Goal: Information Seeking & Learning: Learn about a topic

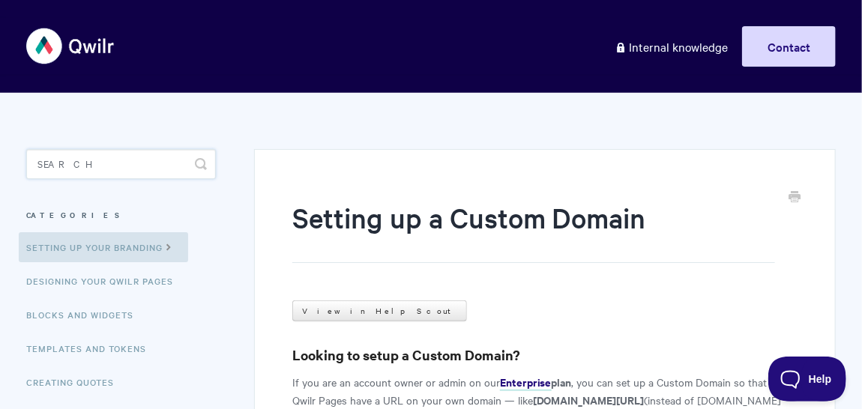
click at [187, 167] on input "Search" at bounding box center [121, 164] width 190 height 30
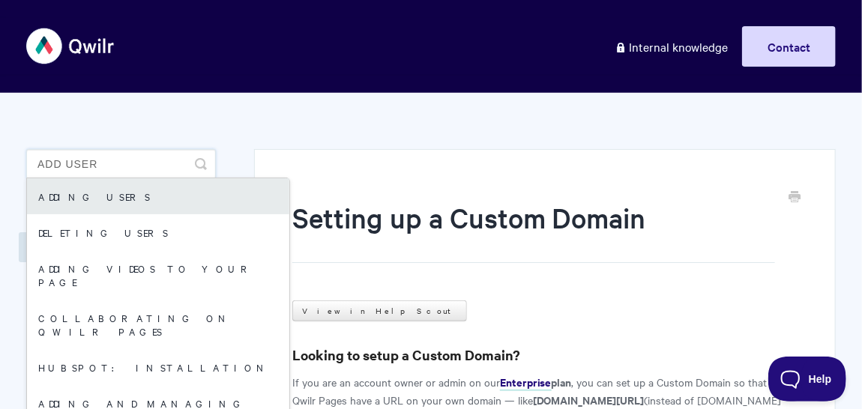
type input "add user"
click at [192, 185] on link "Adding users" at bounding box center [158, 196] width 262 height 36
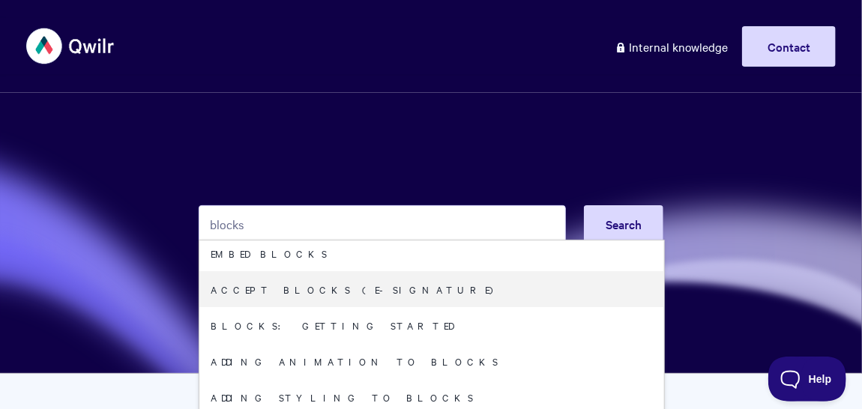
scroll to position [133, 0]
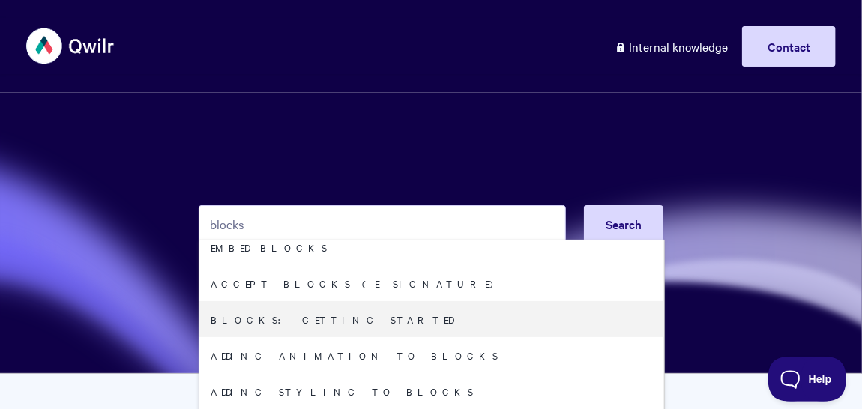
type input "blocks"
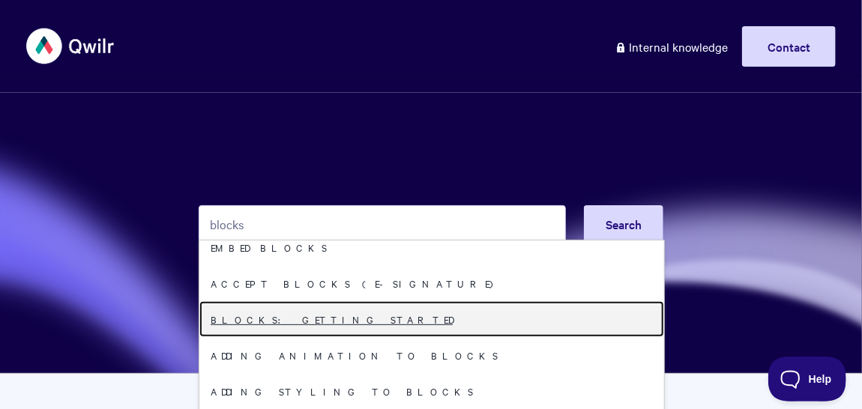
click at [375, 310] on link "Blocks: Getting Started" at bounding box center [431, 319] width 465 height 36
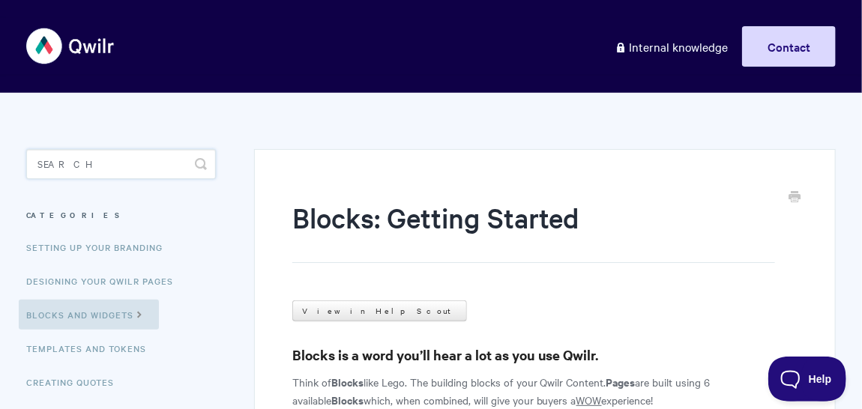
click at [153, 168] on input "Search" at bounding box center [121, 164] width 190 height 30
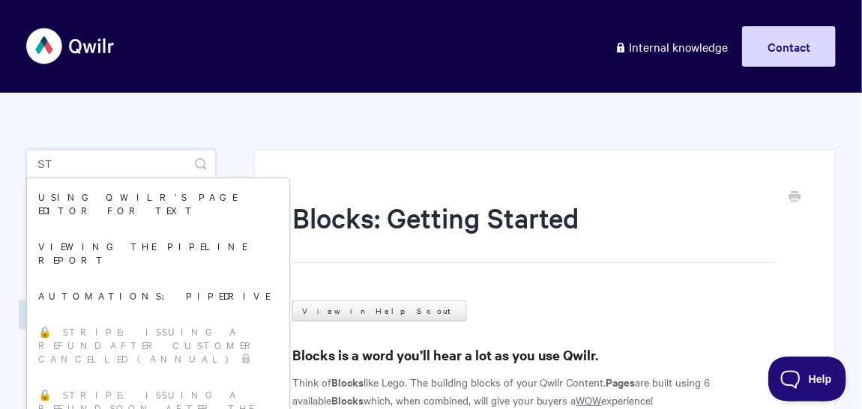
type input "s"
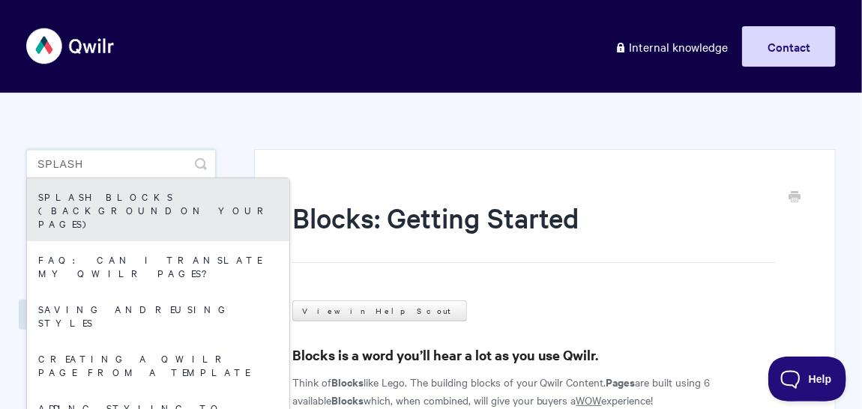
type input "splash"
click at [175, 207] on link "Splash Blocks (Background on your Pages)" at bounding box center [158, 209] width 262 height 63
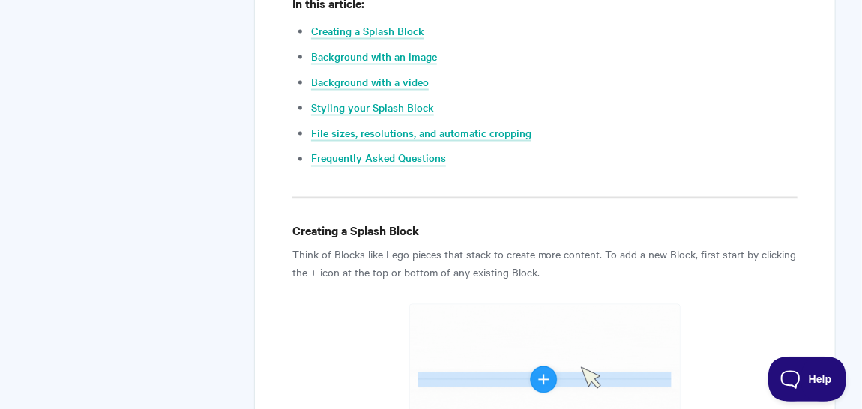
scroll to position [778, 0]
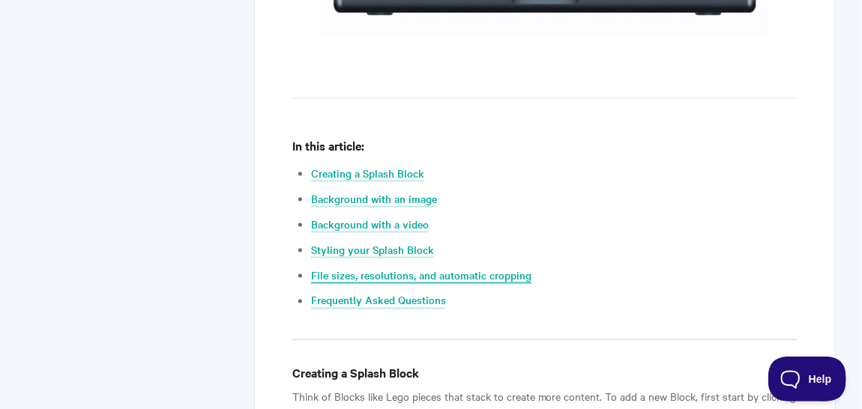
click at [351, 275] on link "File sizes, resolutions, and automatic cropping" at bounding box center [421, 276] width 220 height 16
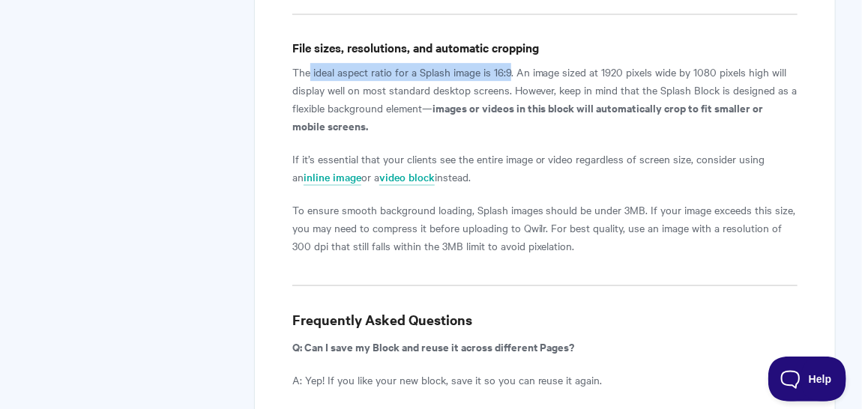
drag, startPoint x: 510, startPoint y: 37, endPoint x: 311, endPoint y: 31, distance: 198.8
click at [311, 63] on p "The ideal aspect ratio for a Splash image is 16:9. An image sized at 1920 pixel…" at bounding box center [544, 99] width 505 height 72
copy p "ideal aspect ratio for a Splash image is 16:9"
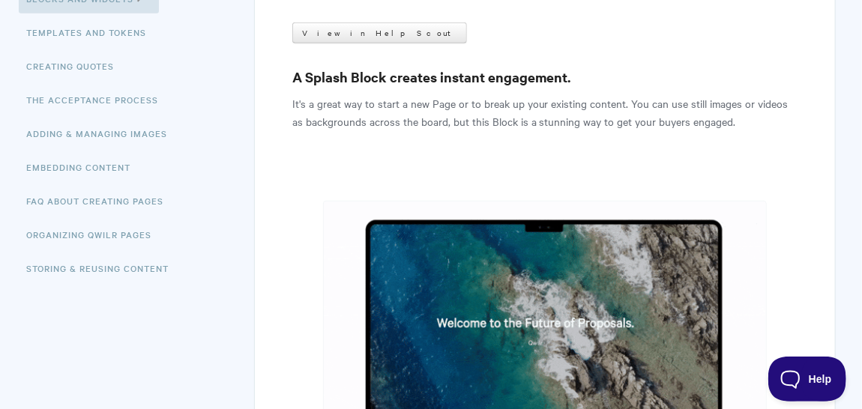
scroll to position [0, 0]
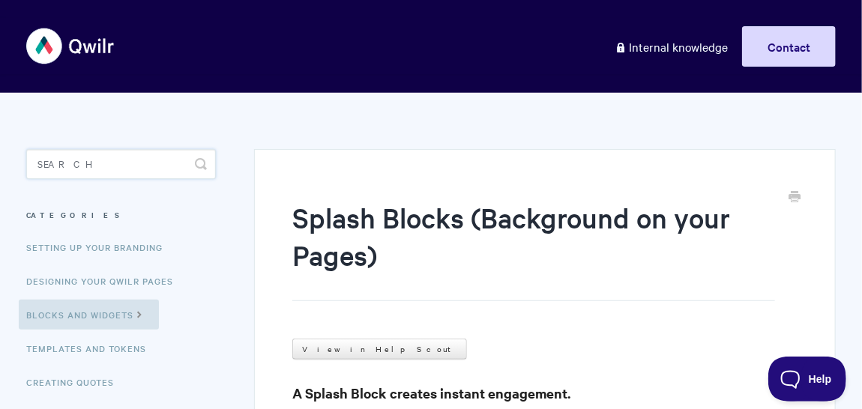
click at [124, 159] on input "Search" at bounding box center [121, 164] width 190 height 30
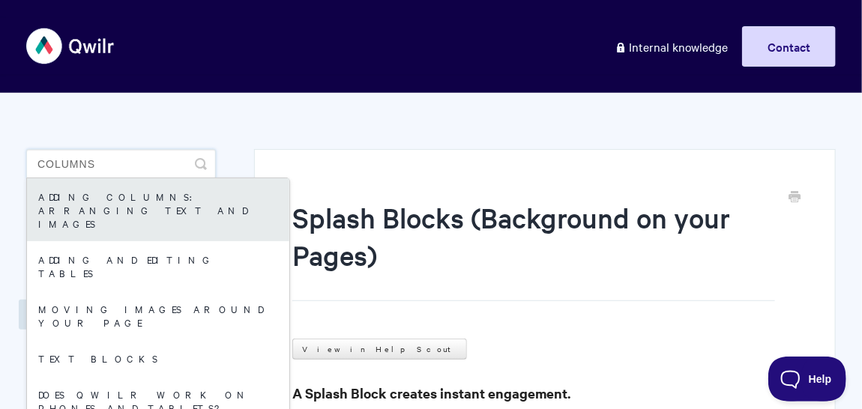
type input "columns"
click at [77, 198] on link "Adding Columns: arranging text and images" at bounding box center [158, 209] width 262 height 63
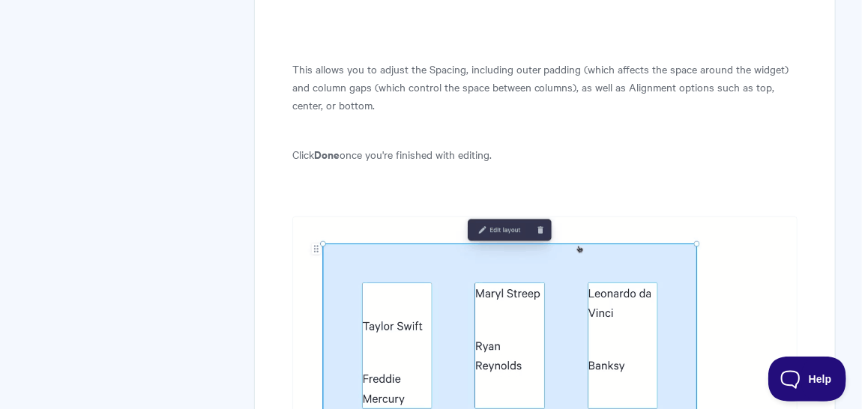
scroll to position [2674, 0]
